Goal: Transaction & Acquisition: Purchase product/service

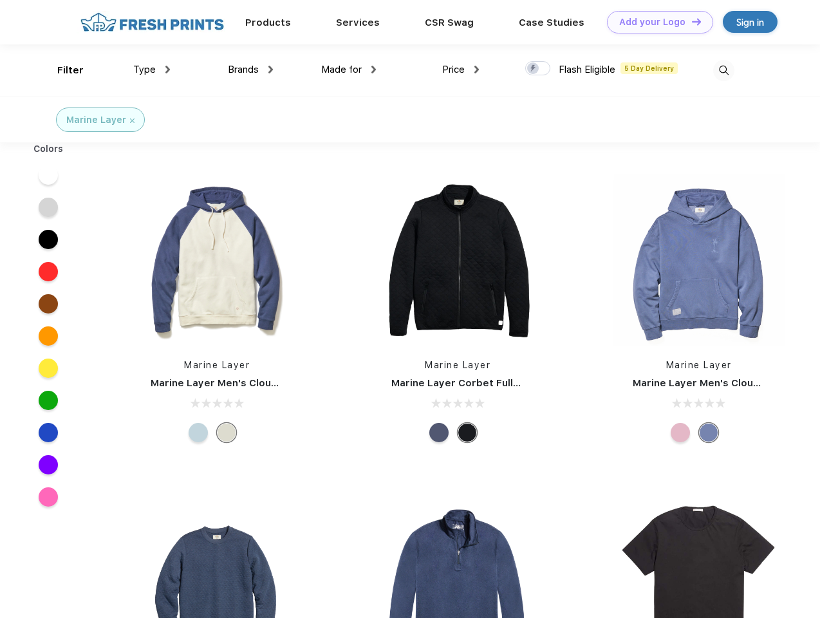
click at [655, 22] on link "Add your Logo Design Tool" at bounding box center [660, 22] width 106 height 23
click at [0, 0] on div "Design Tool" at bounding box center [0, 0] width 0 height 0
click at [691, 21] on link "Add your Logo Design Tool" at bounding box center [660, 22] width 106 height 23
click at [62, 70] on div "Filter" at bounding box center [70, 70] width 26 height 15
click at [152, 70] on span "Type" at bounding box center [144, 70] width 23 height 12
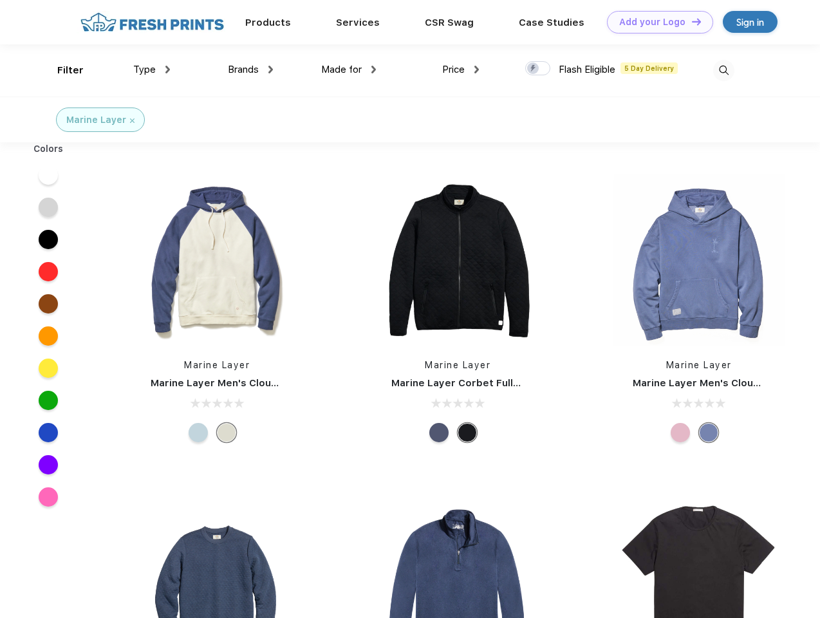
click at [250, 70] on span "Brands" at bounding box center [243, 70] width 31 height 12
click at [349, 70] on span "Made for" at bounding box center [341, 70] width 41 height 12
click at [461, 70] on span "Price" at bounding box center [453, 70] width 23 height 12
click at [538, 69] on div at bounding box center [537, 68] width 25 height 14
click at [534, 69] on input "checkbox" at bounding box center [529, 65] width 8 height 8
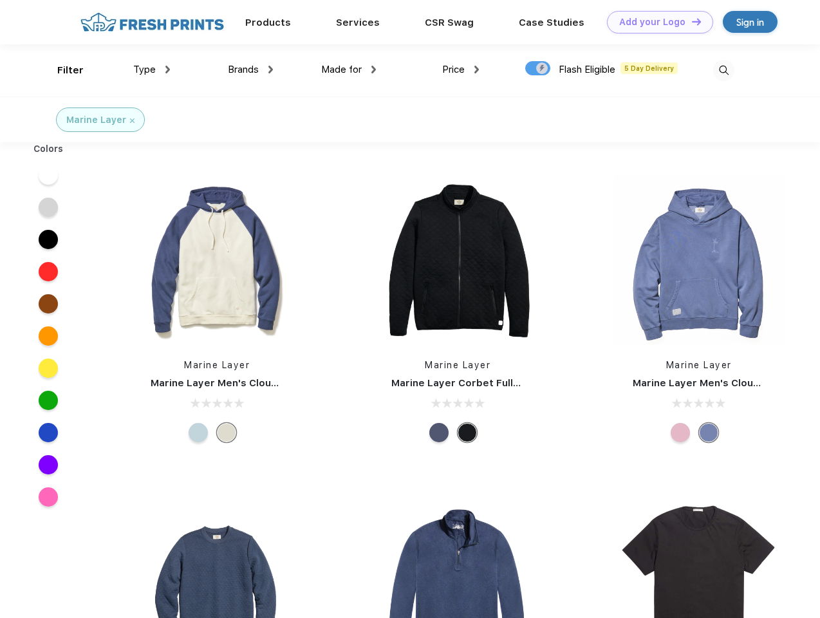
click at [724, 70] on img at bounding box center [723, 70] width 21 height 21
